Goal: Task Accomplishment & Management: Manage account settings

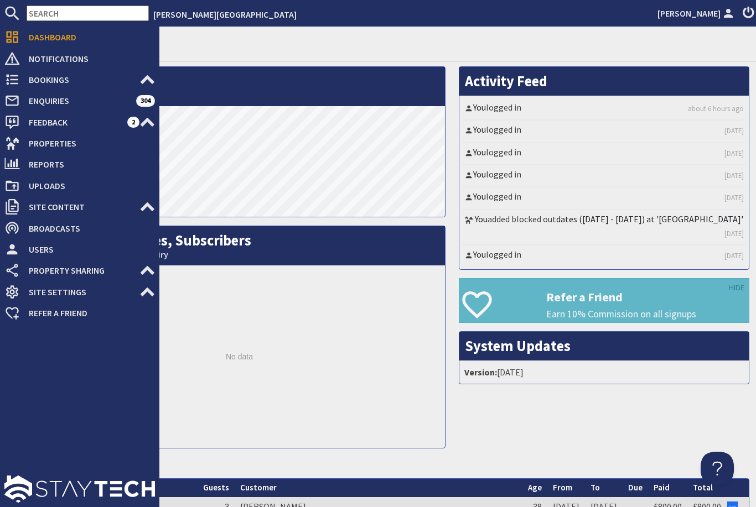
click at [11, 143] on use at bounding box center [13, 143] width 14 height 13
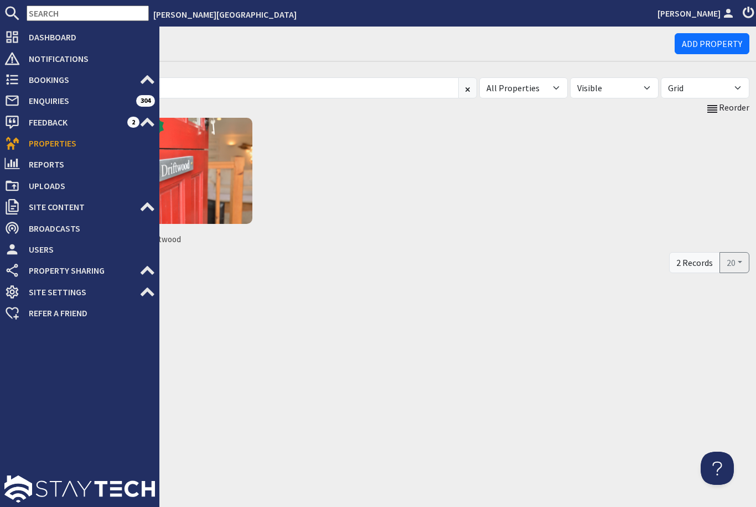
click at [45, 78] on span "Bookings" at bounding box center [80, 80] width 120 height 18
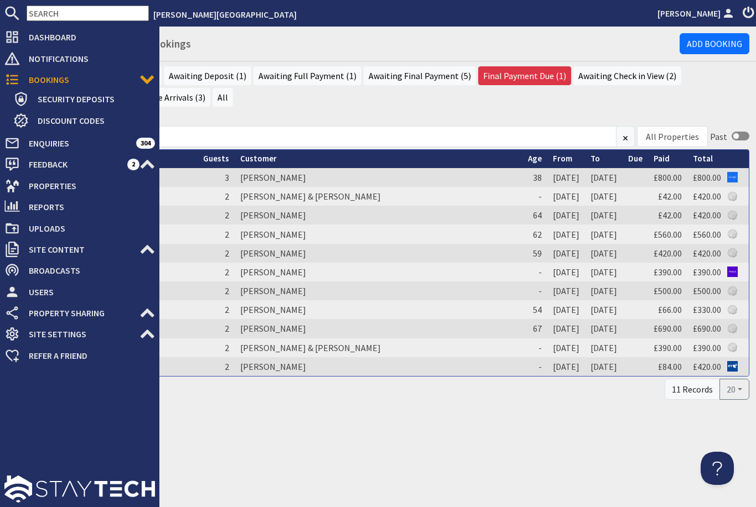
click at [6, 188] on icon at bounding box center [11, 185] width 15 height 15
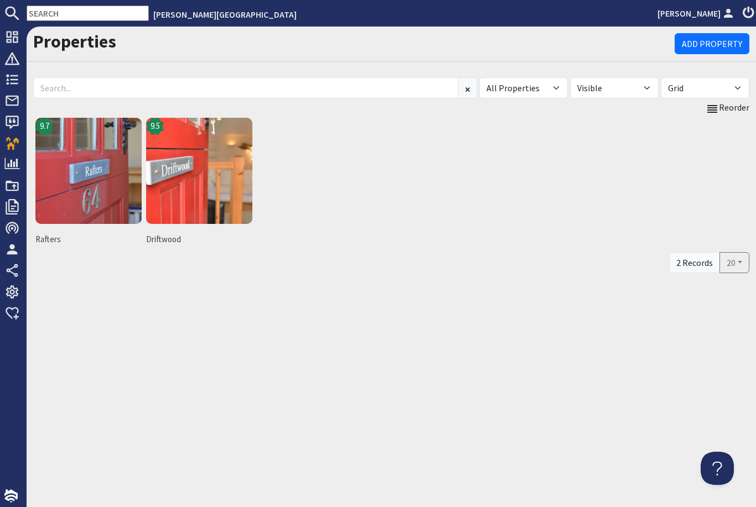
click at [75, 181] on img at bounding box center [88, 171] width 106 height 106
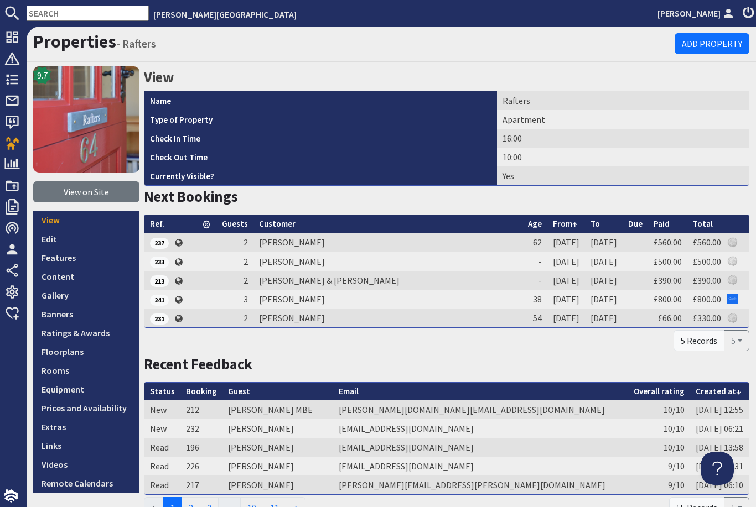
click at [56, 402] on link "Prices and Availability" at bounding box center [86, 408] width 106 height 19
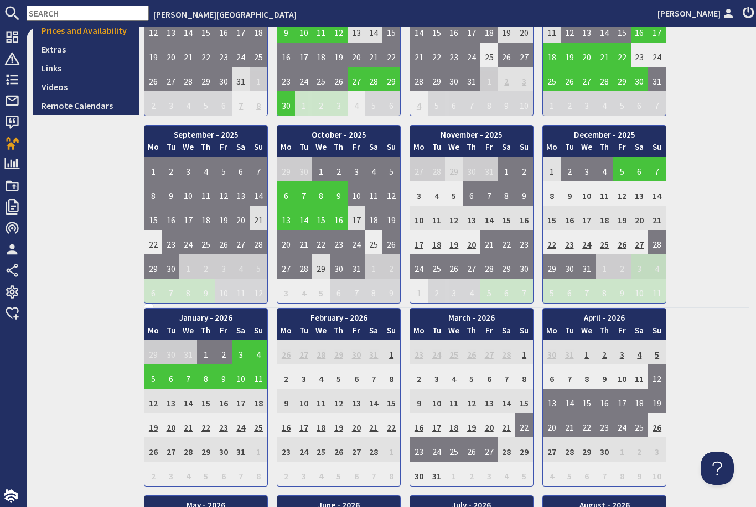
scroll to position [382, 0]
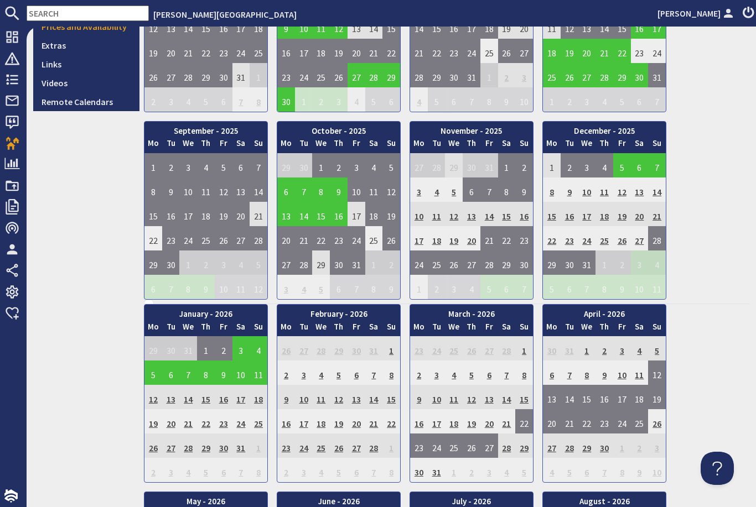
click at [484, 240] on td "21" at bounding box center [489, 238] width 18 height 24
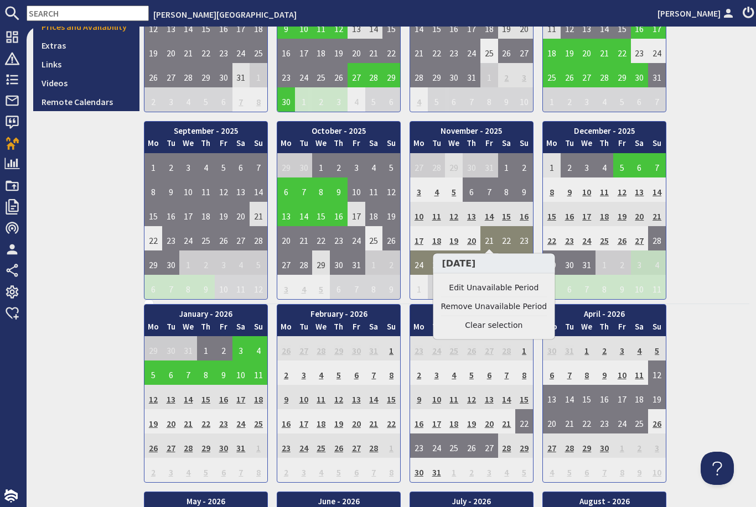
click at [496, 283] on link "Edit Unavailable Period" at bounding box center [494, 288] width 106 height 12
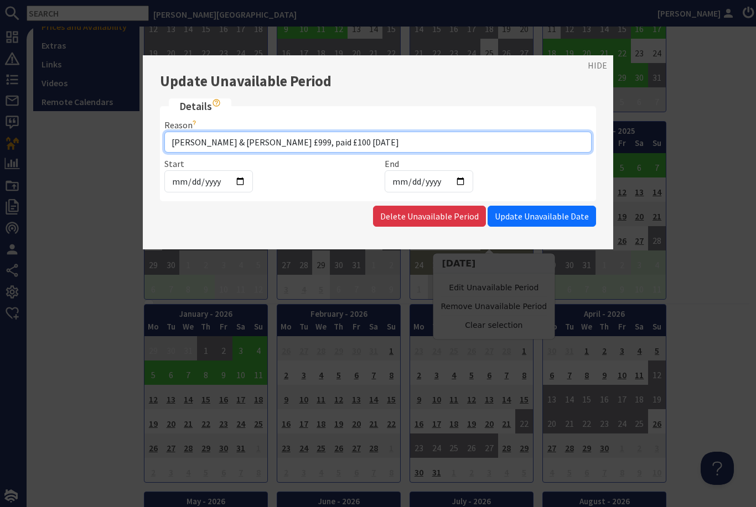
click at [366, 138] on input "Mike & Annie Cook £999, paid £100 05/08/25" at bounding box center [377, 142] width 427 height 21
type input "Mike & Annie Cook £999, paid £100 05/08/25, paid £899 05/10/25"
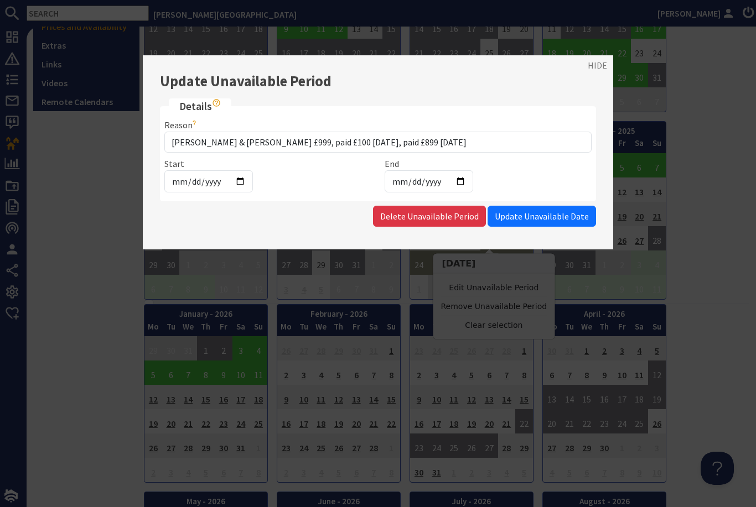
click at [562, 215] on span "Update Unavailable Date" at bounding box center [542, 216] width 94 height 11
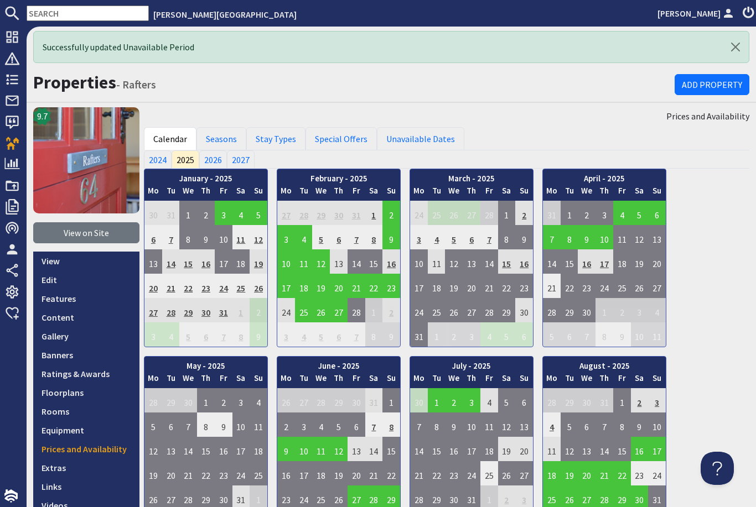
scroll to position [0, 0]
